Goal: Information Seeking & Learning: Stay updated

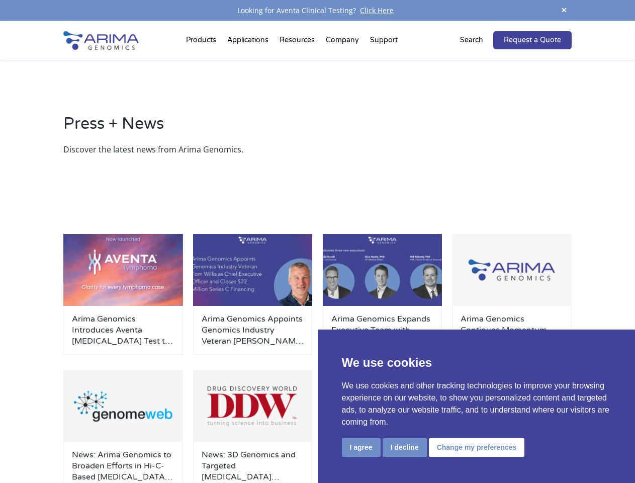
click at [317, 241] on div "Arima Genomics Introduces Aventa [MEDICAL_DATA] Test to Resolve Diagnostic Unce…" at bounding box center [317, 370] width 508 height 272
click at [361, 447] on button "I agree" at bounding box center [361, 447] width 39 height 19
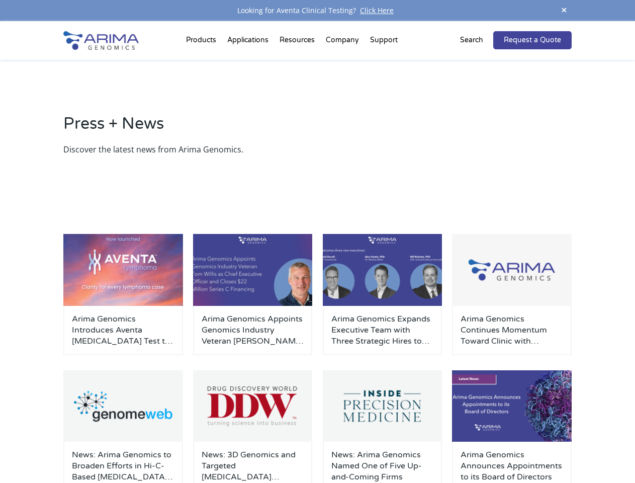
click at [404, 447] on div "News: Arima Genomics Named One of Five Up-and-Coming Firms" at bounding box center [382, 465] width 119 height 49
click at [475, 447] on div "Arima Genomics Announces Appointments to its Board of Directors" at bounding box center [511, 465] width 119 height 49
click at [564, 11] on span at bounding box center [564, 11] width 15 height 14
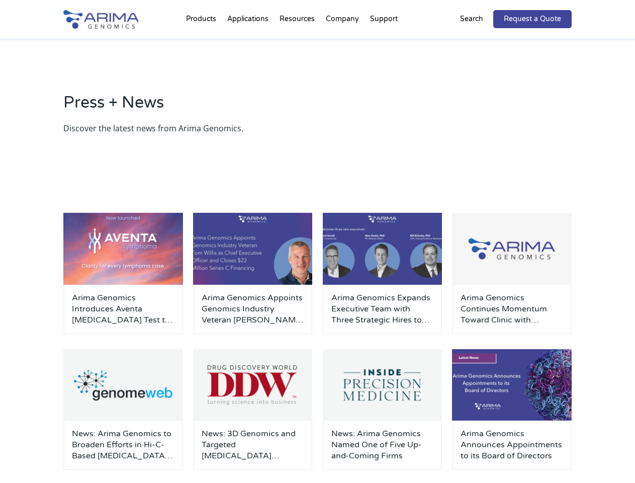
click at [317, 252] on div "Arima Genomics Introduces Aventa [MEDICAL_DATA] Test to Resolve Diagnostic Unce…" at bounding box center [317, 349] width 508 height 272
click at [203, 42] on div "Press + News Discover the latest news from Arima Genomics." at bounding box center [317, 113] width 635 height 149
click at [298, 42] on div "Press + News Discover the latest news from Arima Genomics." at bounding box center [317, 113] width 635 height 149
click at [343, 42] on div "Press + News Discover the latest news from Arima Genomics." at bounding box center [317, 113] width 635 height 149
click at [384, 42] on div "Press + News Discover the latest news from Arima Genomics." at bounding box center [317, 113] width 635 height 149
